Goal: Information Seeking & Learning: Learn about a topic

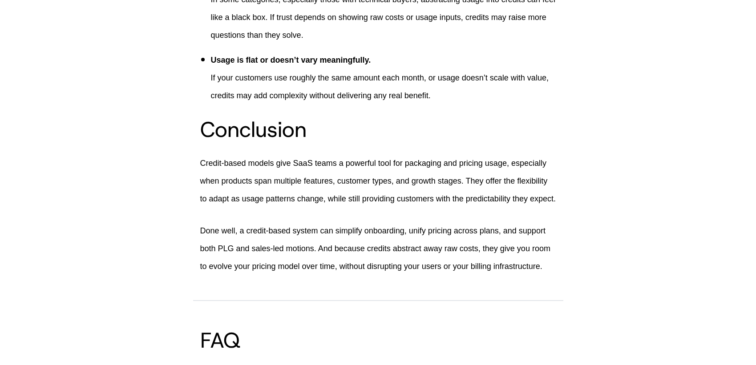
scroll to position [3665, 0]
